Goal: Task Accomplishment & Management: Use online tool/utility

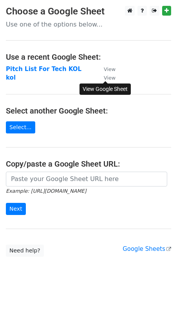
click at [112, 80] on small "View" at bounding box center [109, 78] width 12 height 6
click at [11, 78] on strong "kol" at bounding box center [11, 77] width 10 height 7
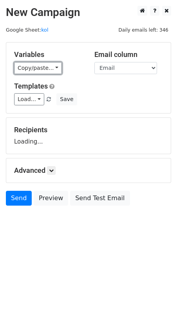
click at [46, 70] on link "Copy/paste..." at bounding box center [38, 68] width 48 height 12
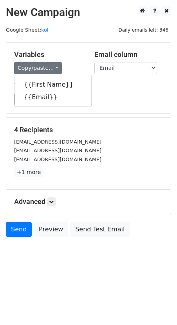
click at [45, 111] on div "Variables Copy/paste... {{First Name}} {{Email}} Email column First Name Email …" at bounding box center [88, 78] width 164 height 71
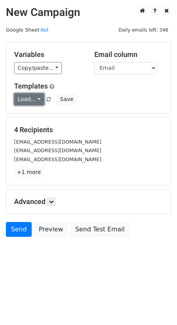
click at [38, 102] on link "Load..." at bounding box center [29, 99] width 30 height 12
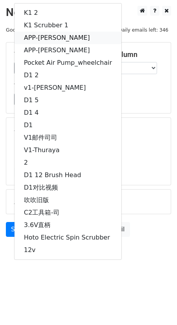
click at [45, 41] on link "APP-真真" at bounding box center [67, 38] width 107 height 12
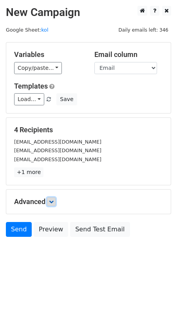
click at [52, 202] on icon at bounding box center [51, 202] width 5 height 5
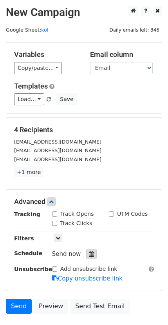
click at [89, 259] on div at bounding box center [91, 254] width 11 height 10
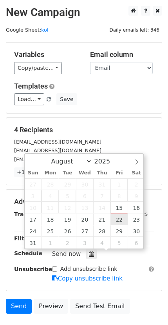
type input "2025-08-22 12:00"
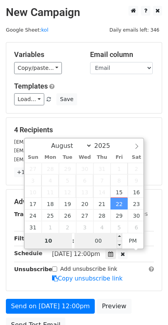
type input "10"
type input "2025-08-22 22:00"
click at [95, 246] on input "00" at bounding box center [98, 241] width 48 height 16
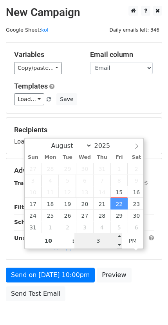
type input "30"
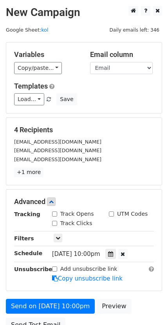
click at [155, 250] on div "Fri, Aug 22, 10:00pm 2025-08-22 22:30" at bounding box center [102, 254] width 113 height 11
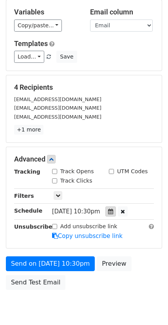
click at [113, 213] on icon at bounding box center [110, 211] width 5 height 5
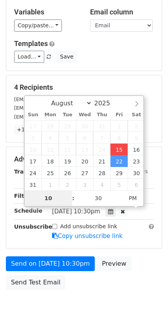
type input "2025-08-15 22:30"
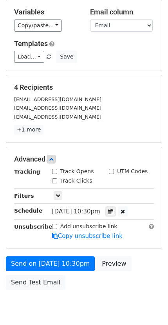
click at [155, 227] on div "Add unsubscribe link Copy unsubscribe link" at bounding box center [102, 232] width 113 height 18
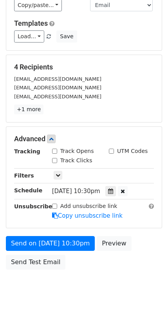
scroll to position [74, 0]
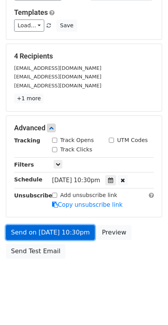
click at [61, 239] on link "Send on Aug 15 at 10:30pm" at bounding box center [50, 232] width 89 height 15
